Goal: Task Accomplishment & Management: Use online tool/utility

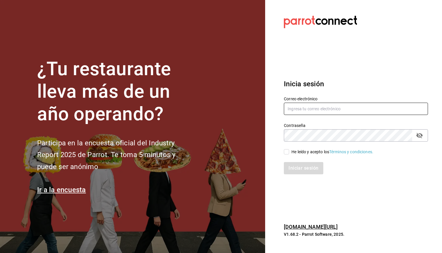
type input "zedillorodolfo@gmail.com"
click at [286, 152] on input "He leído y acepto los Términos y condiciones." at bounding box center [286, 151] width 5 height 5
checkbox input "true"
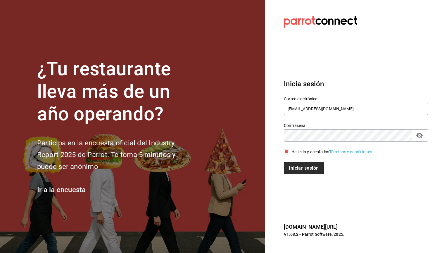
click at [317, 169] on button "Iniciar sesión" at bounding box center [304, 168] width 40 height 12
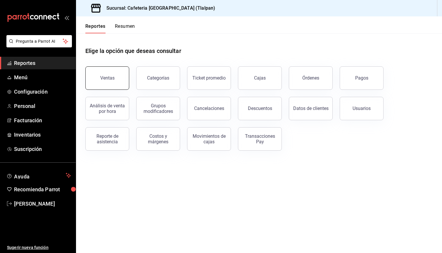
click at [128, 77] on div "Ventas" at bounding box center [103, 74] width 51 height 30
click at [120, 78] on button "Ventas" at bounding box center [107, 77] width 44 height 23
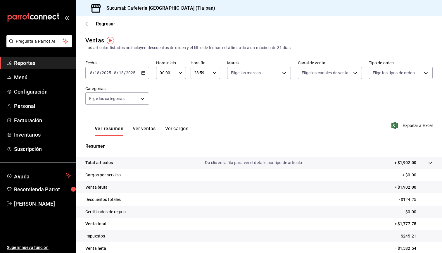
click at [131, 128] on div "Ver resumen Ver ventas Ver cargos" at bounding box center [142, 131] width 94 height 10
click at [137, 128] on button "Ver ventas" at bounding box center [144, 131] width 23 height 10
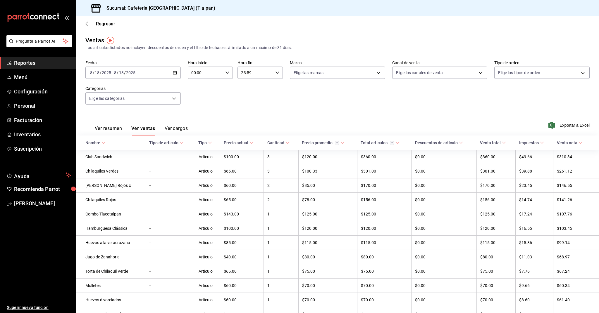
click at [30, 63] on span "Reportes" at bounding box center [42, 63] width 57 height 8
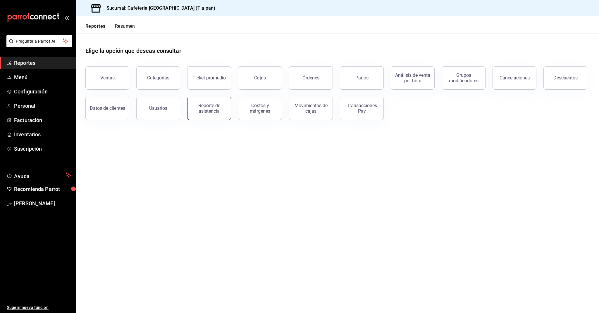
click at [227, 112] on button "Reporte de asistencia" at bounding box center [209, 108] width 44 height 23
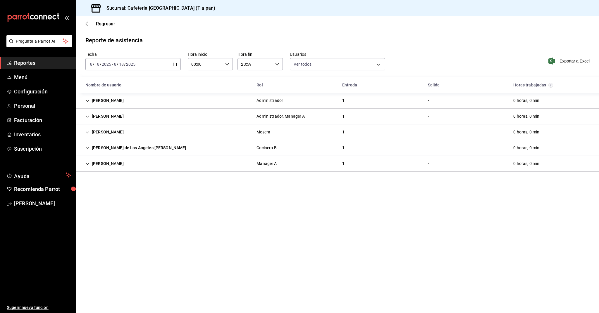
click at [128, 120] on div "[PERSON_NAME]" at bounding box center [105, 116] width 48 height 11
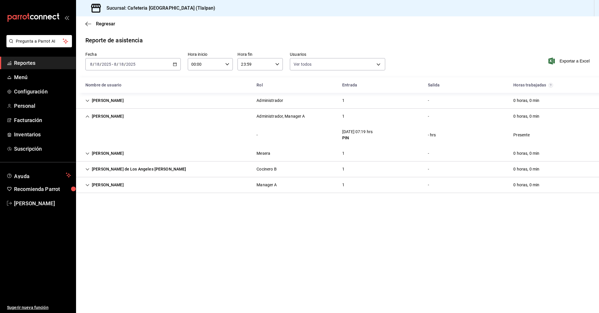
click at [110, 63] on input "2025" at bounding box center [106, 64] width 10 height 5
click at [114, 144] on li "Rango de fechas" at bounding box center [113, 147] width 55 height 13
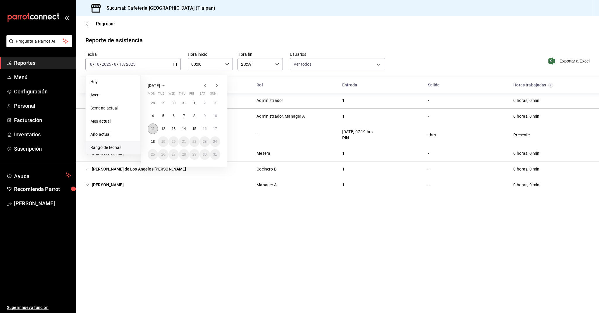
click at [150, 129] on button "11" at bounding box center [153, 129] width 10 height 11
click at [217, 130] on button "17" at bounding box center [215, 129] width 10 height 11
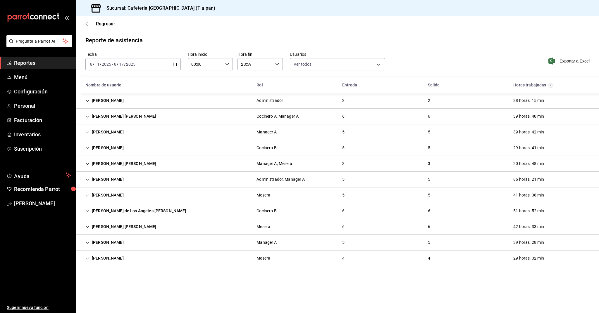
click at [107, 229] on div "[PERSON_NAME] [PERSON_NAME]" at bounding box center [121, 227] width 80 height 11
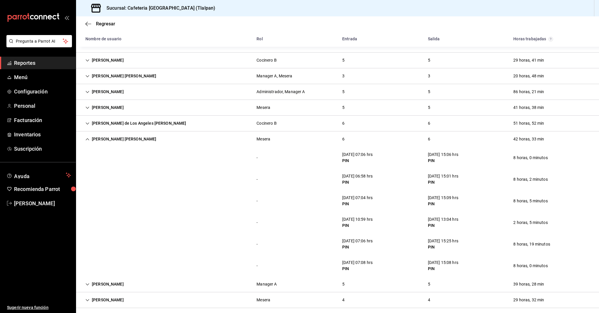
scroll to position [89, 0]
click at [119, 136] on div "[PERSON_NAME] [PERSON_NAME]" at bounding box center [121, 138] width 80 height 11
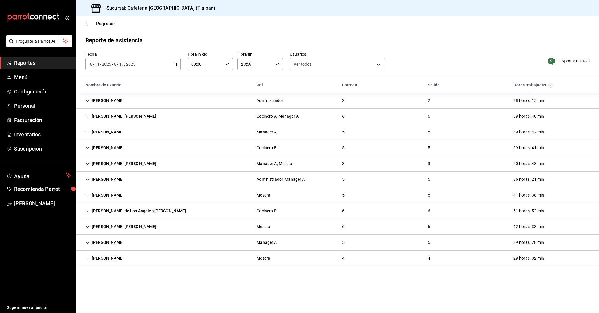
scroll to position [0, 0]
click at [100, 132] on div "[PERSON_NAME]" at bounding box center [105, 132] width 48 height 11
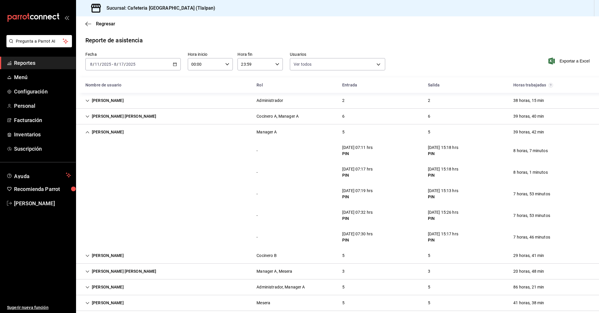
click at [112, 116] on div "[PERSON_NAME] [PERSON_NAME]" at bounding box center [121, 116] width 80 height 11
click at [101, 116] on div "[PERSON_NAME] [PERSON_NAME]" at bounding box center [121, 116] width 80 height 11
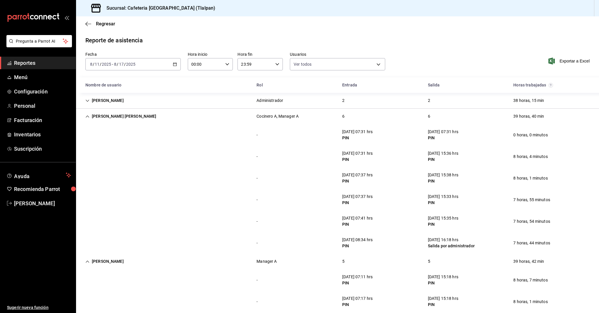
click at [108, 115] on div "[PERSON_NAME] [PERSON_NAME]" at bounding box center [121, 116] width 80 height 11
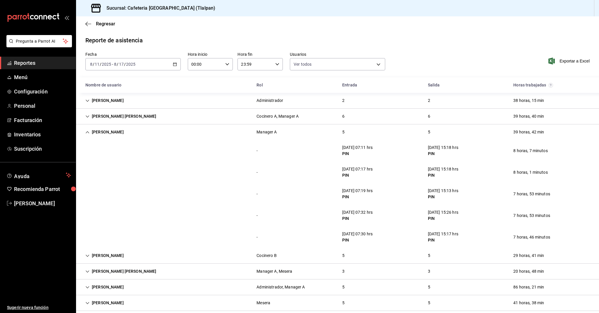
click at [108, 129] on div "[PERSON_NAME]" at bounding box center [105, 132] width 48 height 11
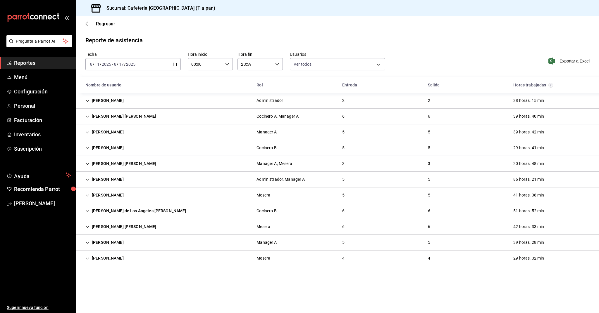
click at [113, 208] on div "[PERSON_NAME] de Los Angeles [PERSON_NAME]" at bounding box center [136, 211] width 110 height 11
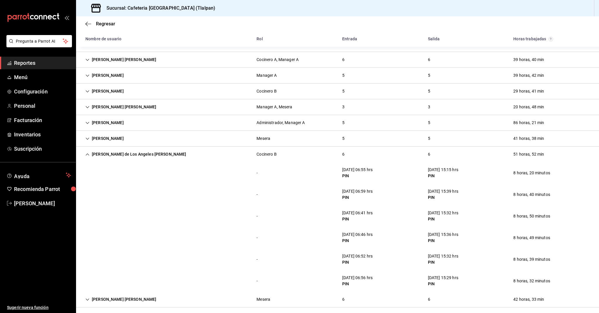
scroll to position [57, 0]
click at [96, 158] on div "[PERSON_NAME] de Los Angeles [PERSON_NAME]" at bounding box center [136, 154] width 110 height 11
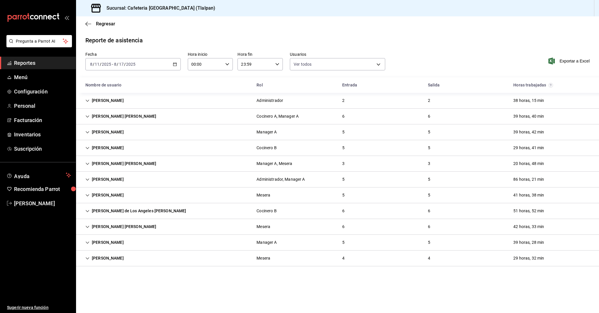
scroll to position [0, 0]
click at [105, 191] on div "[PERSON_NAME]" at bounding box center [105, 195] width 48 height 11
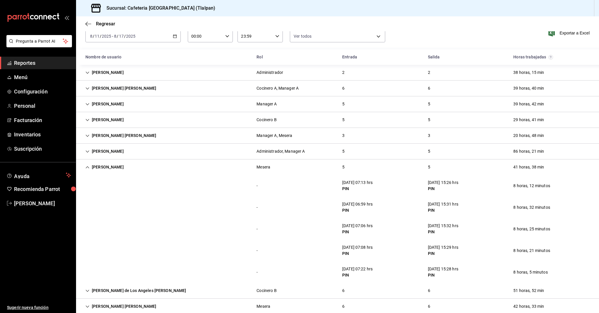
scroll to position [32, 0]
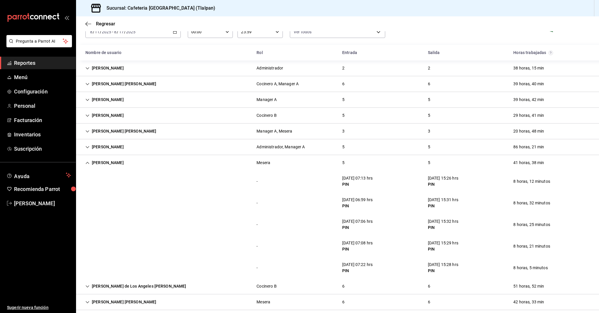
click at [116, 162] on div "[PERSON_NAME]" at bounding box center [105, 163] width 48 height 11
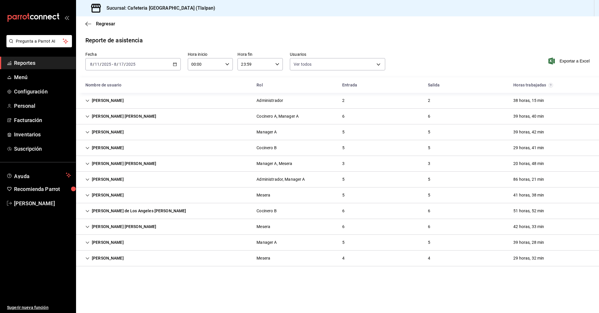
scroll to position [0, 0]
click at [115, 178] on div "[PERSON_NAME]" at bounding box center [105, 179] width 48 height 11
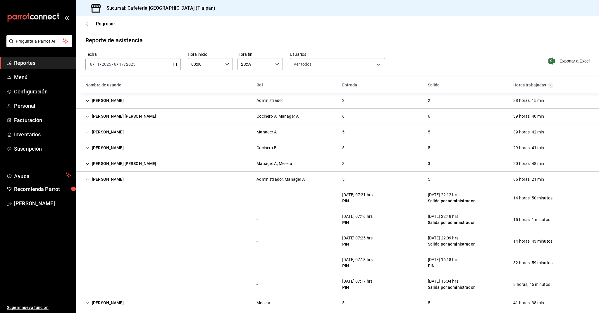
click at [122, 178] on div "[PERSON_NAME]" at bounding box center [105, 179] width 48 height 11
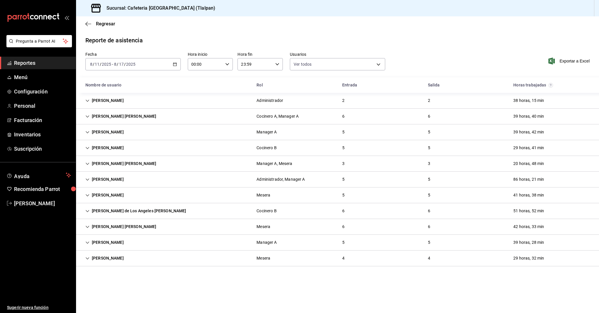
click at [113, 242] on div "[PERSON_NAME]" at bounding box center [105, 242] width 48 height 11
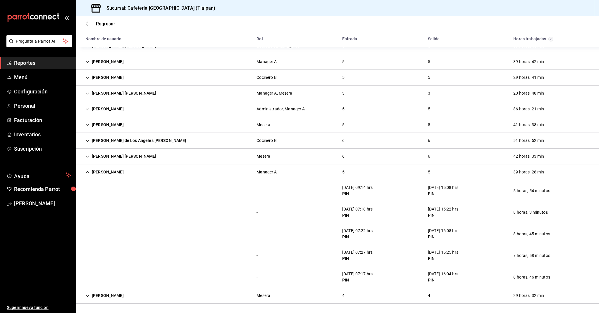
click at [109, 174] on div "[PERSON_NAME]" at bounding box center [105, 172] width 48 height 11
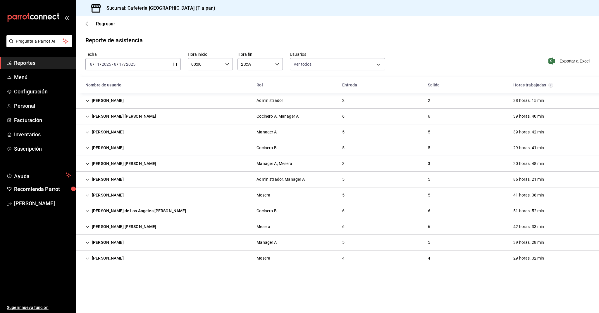
click at [108, 149] on div "[PERSON_NAME]" at bounding box center [105, 148] width 48 height 11
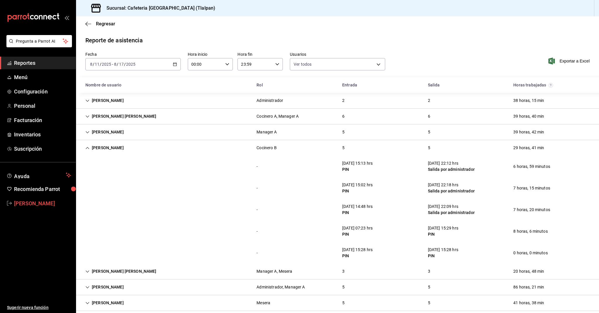
click at [106, 148] on div "[PERSON_NAME]" at bounding box center [105, 148] width 48 height 11
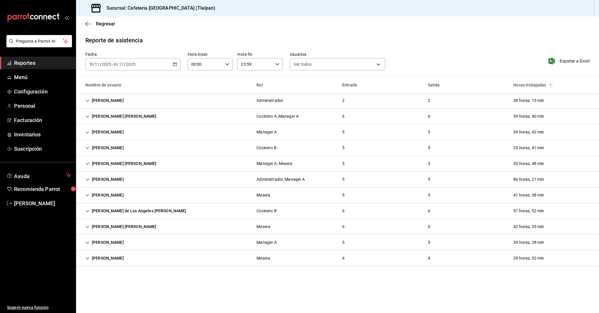
click at [115, 253] on div "[PERSON_NAME]" at bounding box center [105, 258] width 48 height 11
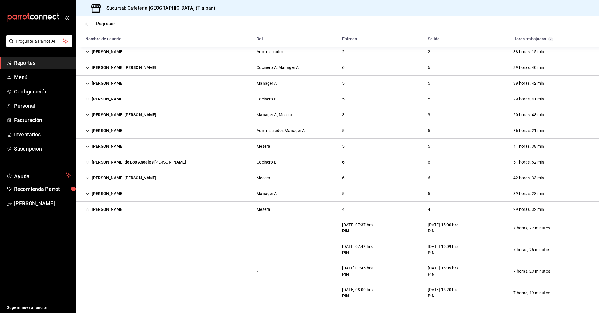
scroll to position [49, 0]
